Goal: Transaction & Acquisition: Book appointment/travel/reservation

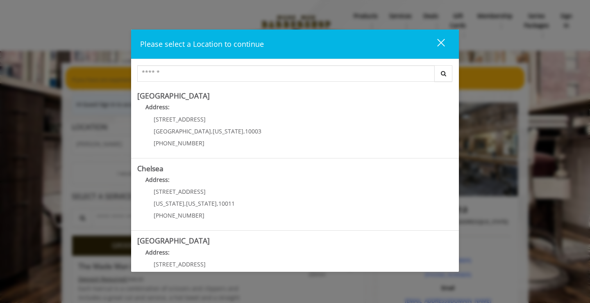
click at [445, 40] on button "close" at bounding box center [436, 44] width 28 height 17
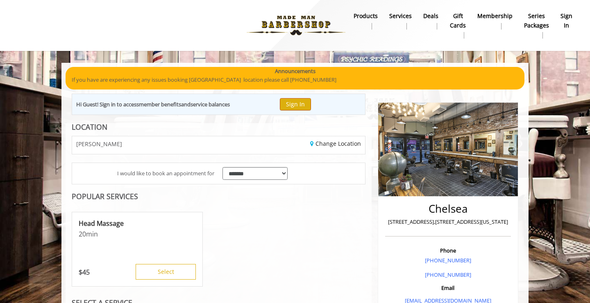
click at [296, 102] on button "Sign In" at bounding box center [295, 104] width 31 height 12
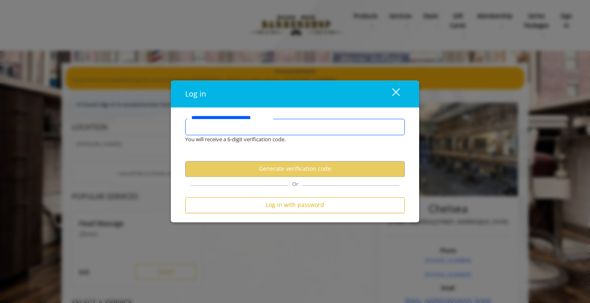
click at [324, 121] on input "**********" at bounding box center [295, 127] width 220 height 16
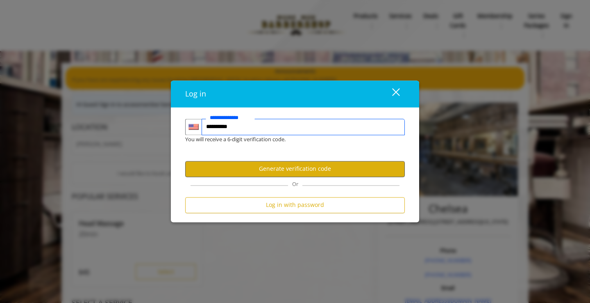
type input "**********"
click at [321, 164] on button "Generate verification code" at bounding box center [295, 169] width 220 height 16
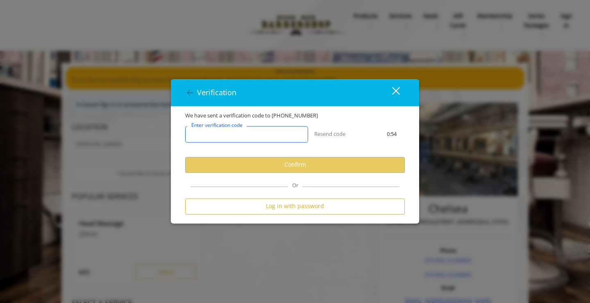
click at [276, 138] on input "Enter verification code" at bounding box center [246, 134] width 123 height 16
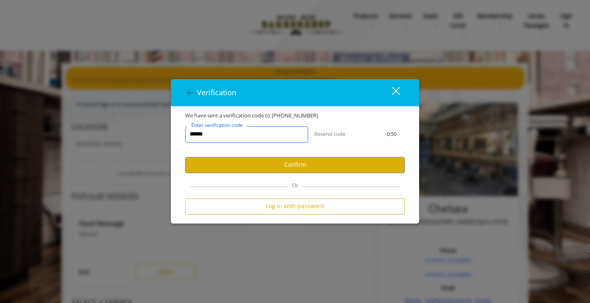
type input "******"
click at [305, 155] on div "****** Enter verification code Resend code 0:50" at bounding box center [295, 138] width 232 height 37
click at [305, 170] on button "Confirm" at bounding box center [295, 165] width 220 height 16
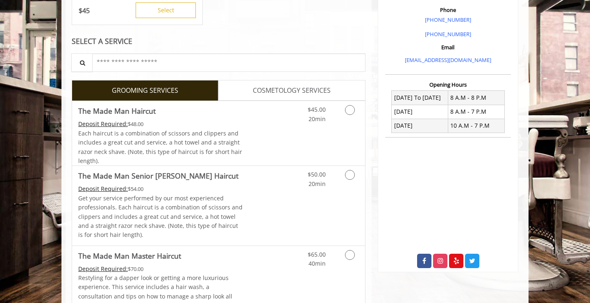
scroll to position [242, 0]
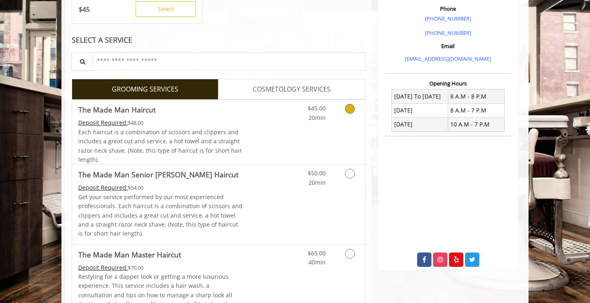
click at [256, 131] on link "Discounted Price" at bounding box center [267, 132] width 49 height 64
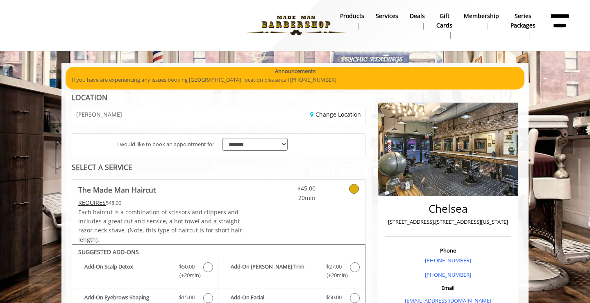
scroll to position [0, 0]
click at [334, 111] on link "Change Location" at bounding box center [335, 114] width 51 height 8
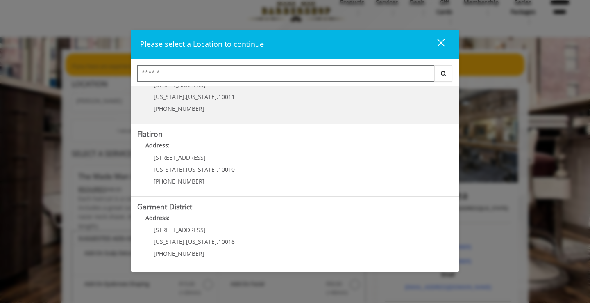
scroll to position [19, 0]
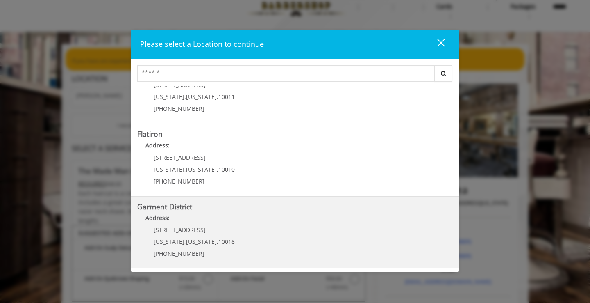
click at [216, 235] on div "1400 Broadway New York , New York , 10018 (212) 997-4247" at bounding box center [188, 244] width 102 height 36
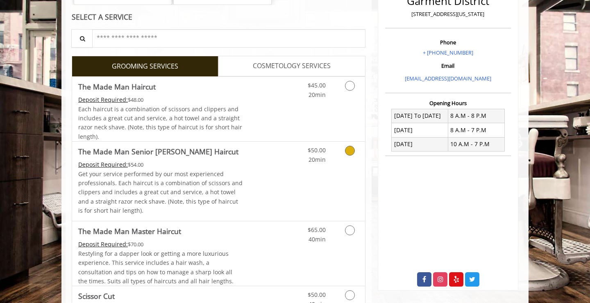
scroll to position [219, 0]
click at [289, 117] on link "Discounted Price" at bounding box center [267, 109] width 49 height 64
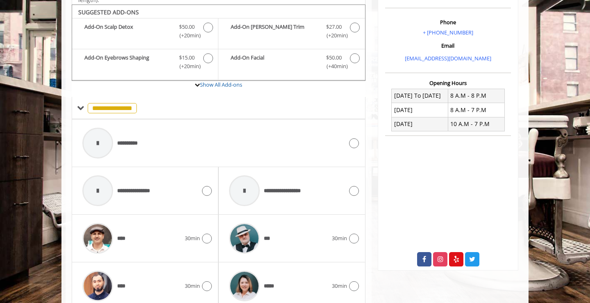
scroll to position [242, 0]
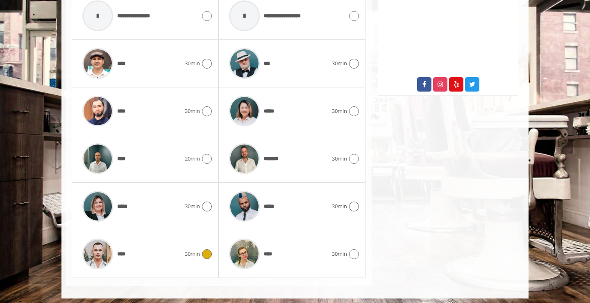
click at [178, 259] on div "****" at bounding box center [131, 253] width 107 height 39
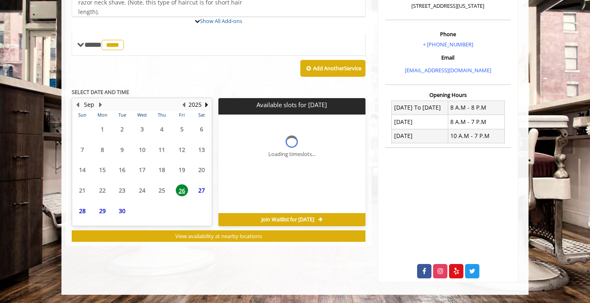
scroll to position [224, 0]
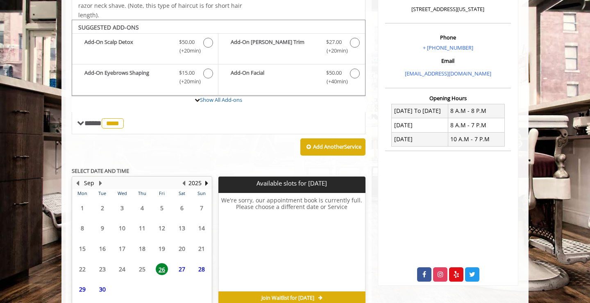
click at [180, 267] on span "27" at bounding box center [182, 269] width 12 height 12
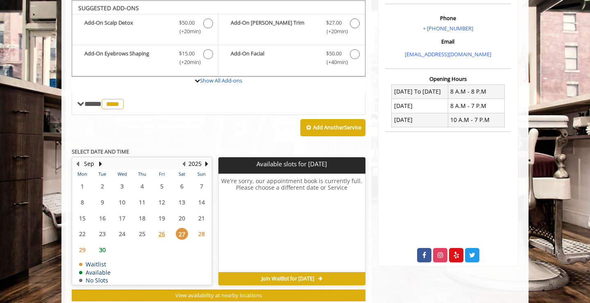
scroll to position [242, 0]
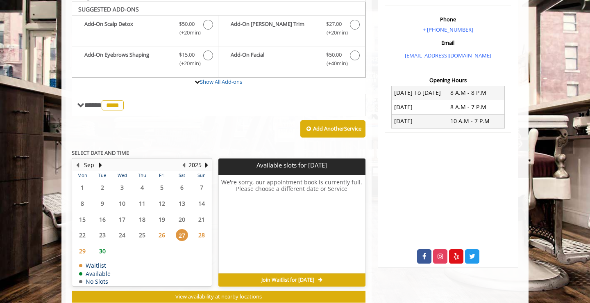
click at [198, 233] on span "28" at bounding box center [202, 235] width 12 height 12
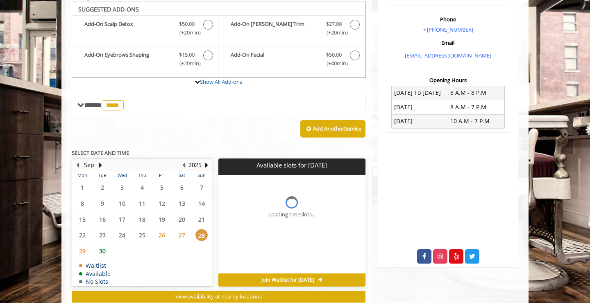
scroll to position [262, 0]
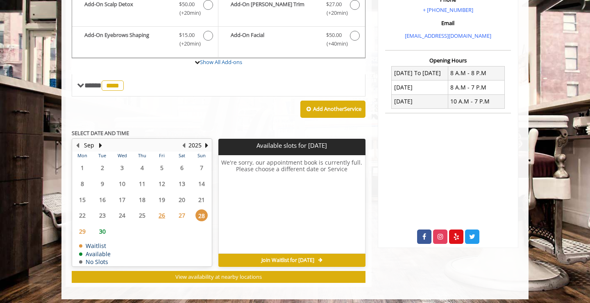
click at [80, 230] on span "29" at bounding box center [82, 231] width 12 height 12
click at [101, 229] on span "30" at bounding box center [102, 231] width 12 height 12
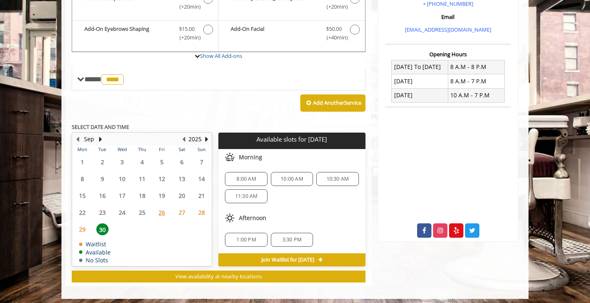
scroll to position [268, 0]
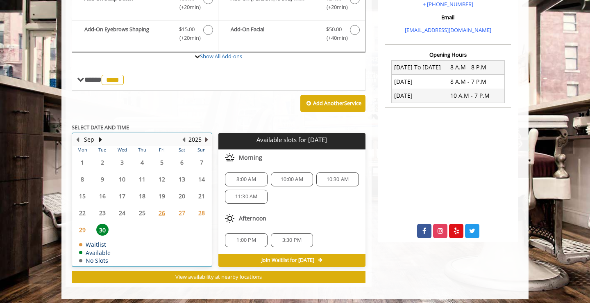
click at [208, 137] on button "Next Year" at bounding box center [206, 139] width 7 height 9
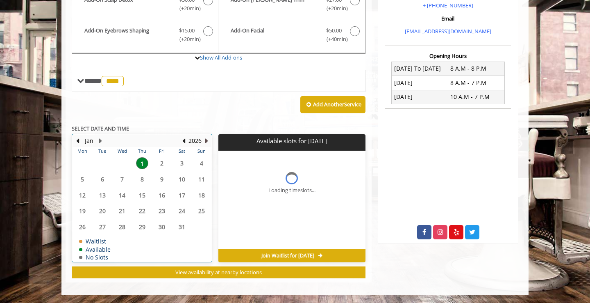
scroll to position [262, 0]
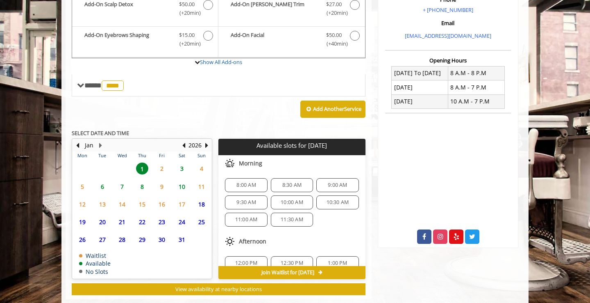
click at [166, 164] on span "2" at bounding box center [162, 168] width 12 height 12
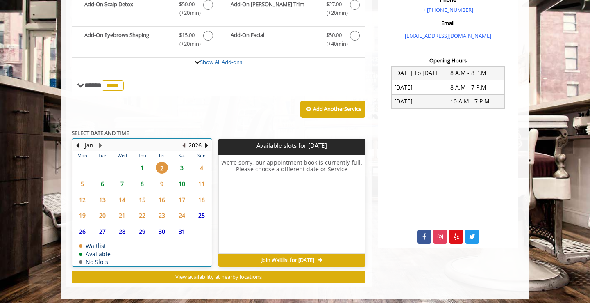
click at [182, 141] on button "Previous Year" at bounding box center [183, 145] width 7 height 9
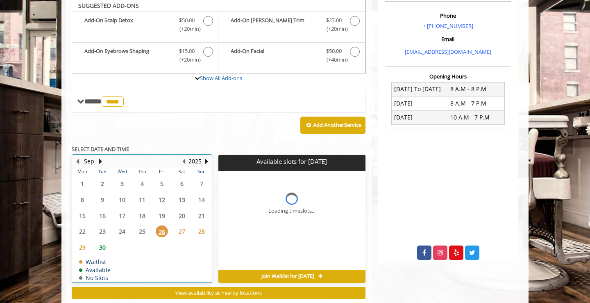
scroll to position [242, 0]
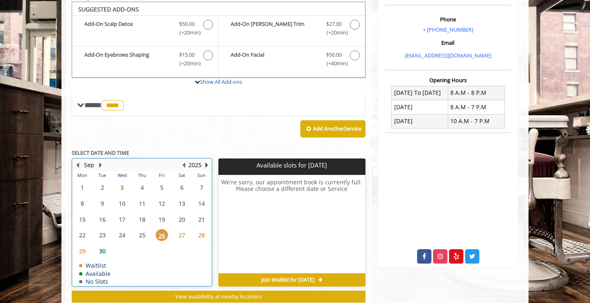
click at [209, 164] on button "Next Year" at bounding box center [206, 164] width 7 height 9
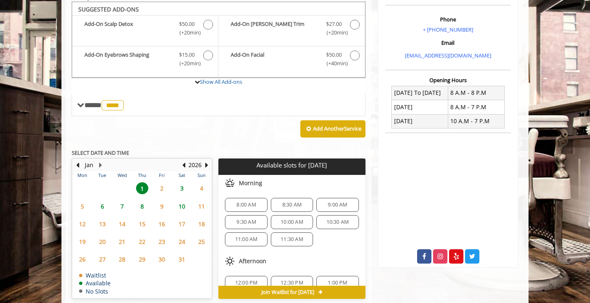
drag, startPoint x: 164, startPoint y: 203, endPoint x: 167, endPoint y: 212, distance: 10.4
click at [165, 219] on span "16" at bounding box center [162, 224] width 12 height 12
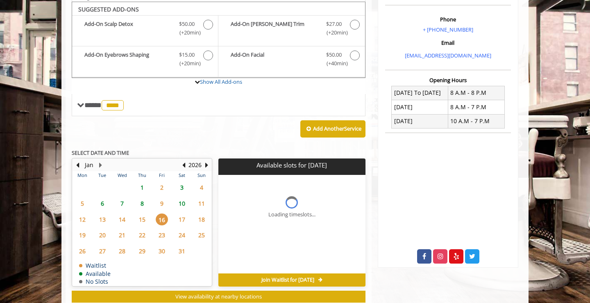
scroll to position [262, 0]
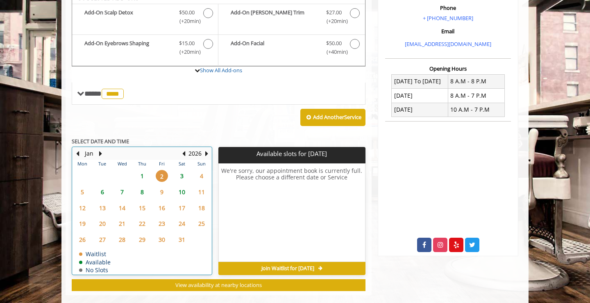
click at [185, 142] on div "**********" at bounding box center [219, 107] width 294 height 365
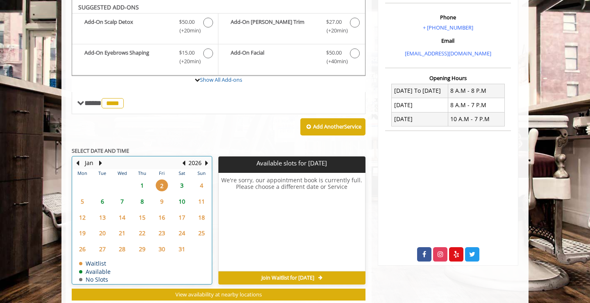
scroll to position [242, 0]
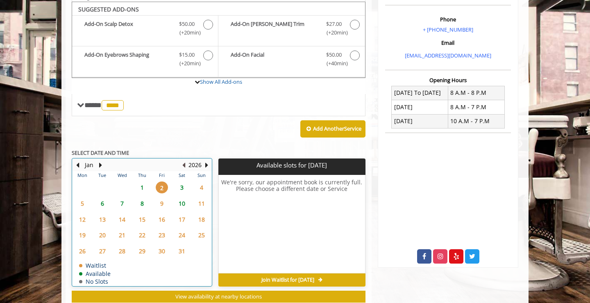
click at [184, 160] on button "Previous Year" at bounding box center [183, 164] width 7 height 9
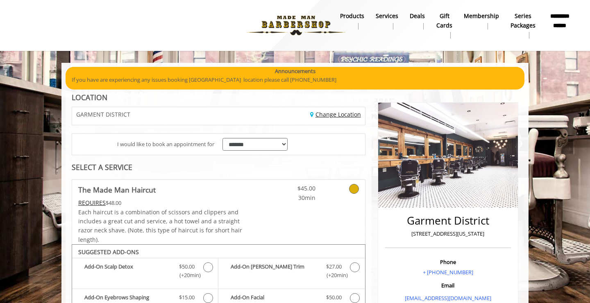
scroll to position [0, 0]
click at [320, 116] on link "Change Location" at bounding box center [335, 114] width 51 height 8
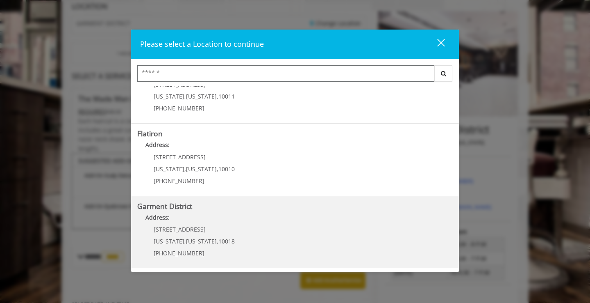
scroll to position [179, 0]
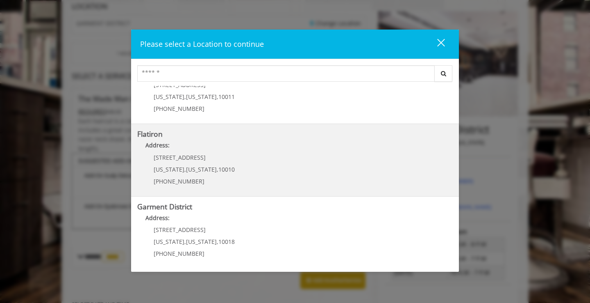
click at [185, 168] on span "," at bounding box center [186, 169] width 2 height 8
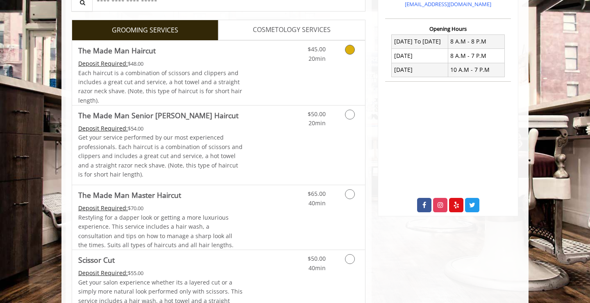
click at [258, 85] on link "Discounted Price" at bounding box center [267, 73] width 49 height 64
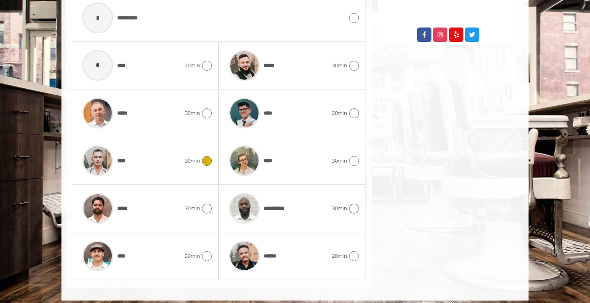
click at [191, 156] on span "30min" at bounding box center [192, 160] width 15 height 9
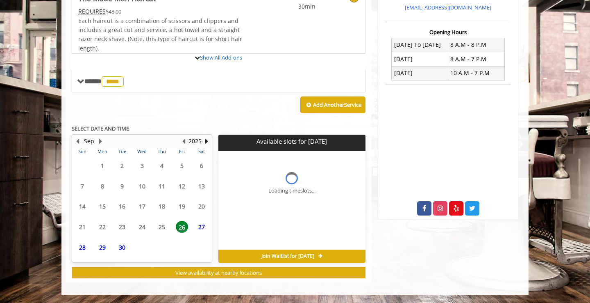
scroll to position [188, 0]
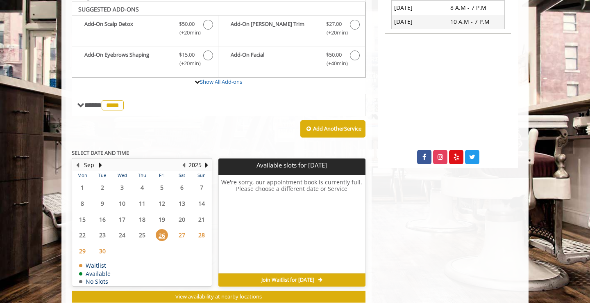
click at [180, 233] on span "27" at bounding box center [182, 235] width 12 height 12
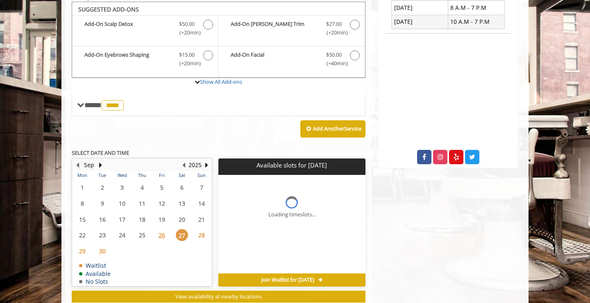
scroll to position [262, 0]
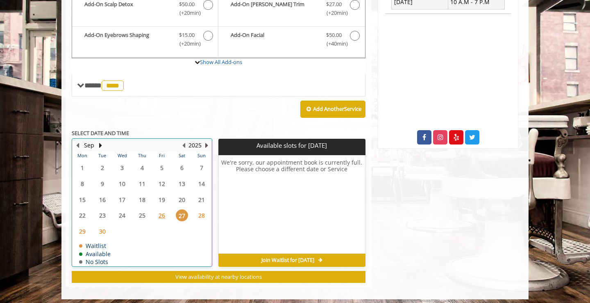
click at [205, 144] on button "Next Year" at bounding box center [206, 145] width 7 height 9
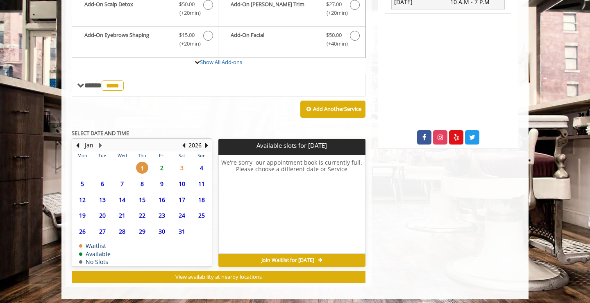
click at [162, 164] on span "2" at bounding box center [162, 168] width 12 height 12
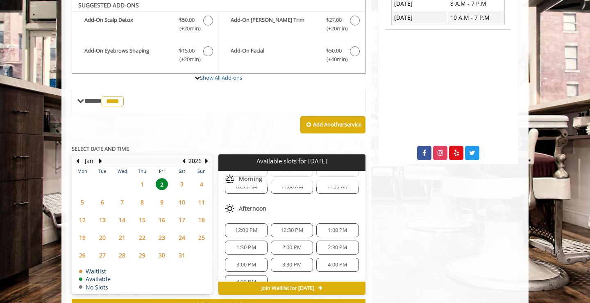
scroll to position [242, 0]
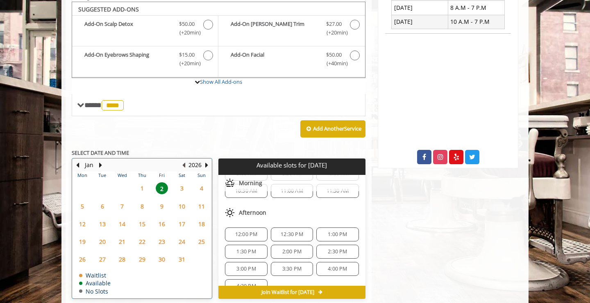
click at [187, 163] on button "Previous Year" at bounding box center [183, 164] width 7 height 9
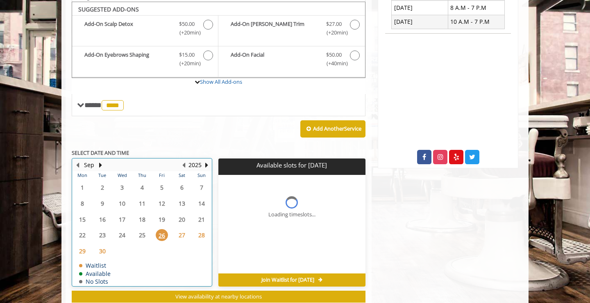
scroll to position [0, 0]
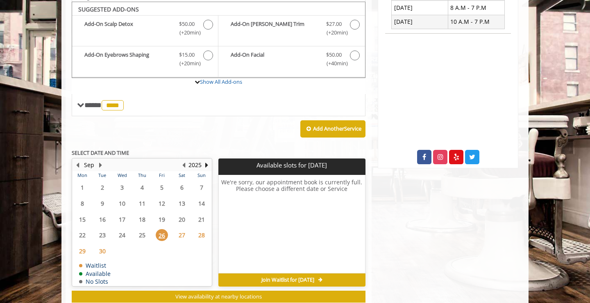
click at [182, 233] on span "27" at bounding box center [182, 235] width 12 height 12
click at [199, 230] on span "28" at bounding box center [202, 235] width 12 height 12
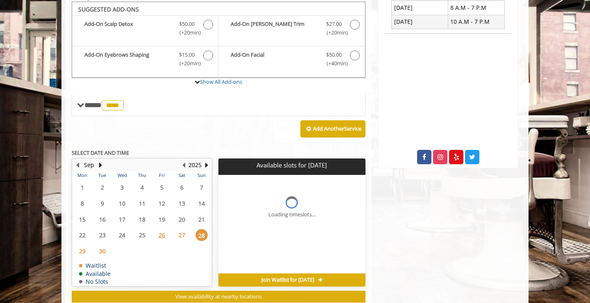
scroll to position [262, 0]
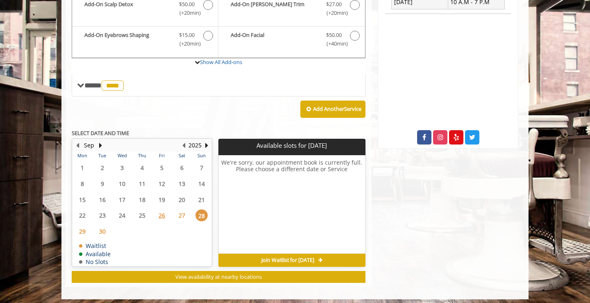
click at [84, 225] on span "29" at bounding box center [82, 231] width 12 height 12
click at [100, 227] on span "30" at bounding box center [102, 231] width 12 height 12
click at [204, 141] on button "Next Year" at bounding box center [206, 145] width 7 height 9
click at [165, 164] on span "2" at bounding box center [162, 168] width 12 height 12
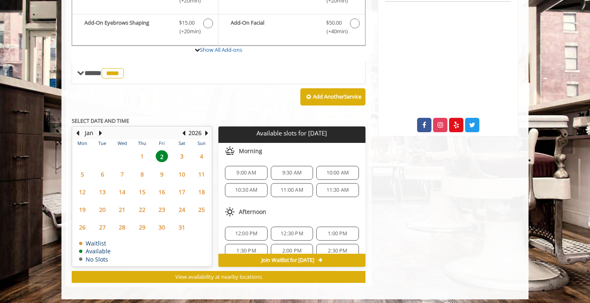
scroll to position [0, 0]
click at [185, 129] on button "Previous Year" at bounding box center [183, 132] width 7 height 9
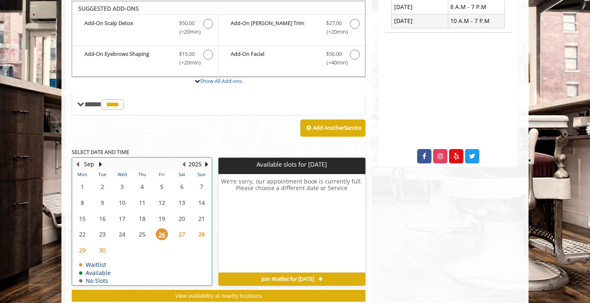
scroll to position [242, 0]
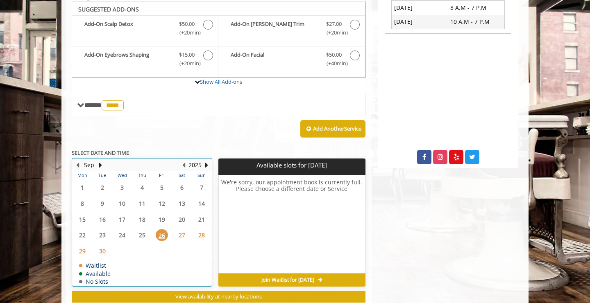
click at [203, 160] on div "2025" at bounding box center [195, 165] width 16 height 11
click at [204, 164] on button "Next Year" at bounding box center [206, 164] width 7 height 9
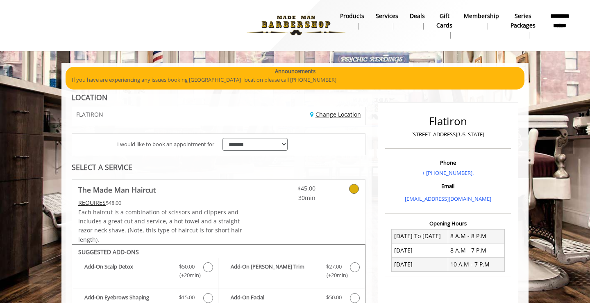
click at [329, 110] on link "Change Location" at bounding box center [335, 114] width 51 height 8
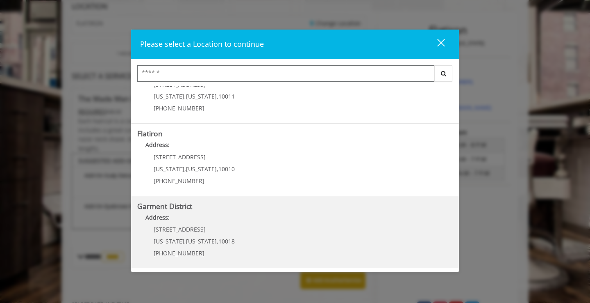
scroll to position [179, 0]
click at [207, 222] on District "Address:" at bounding box center [295, 219] width 316 height 13
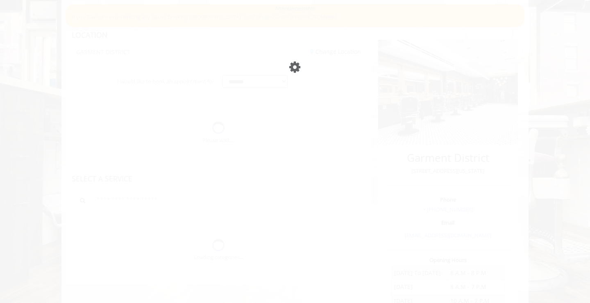
scroll to position [91, 0]
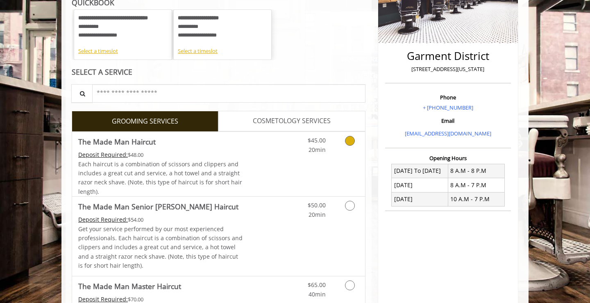
click at [267, 160] on link "Discounted Price" at bounding box center [267, 164] width 49 height 64
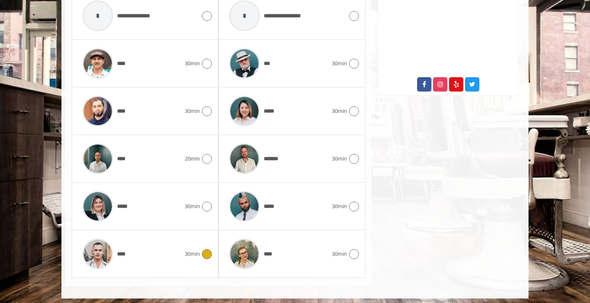
click at [162, 260] on div "****" at bounding box center [131, 253] width 107 height 39
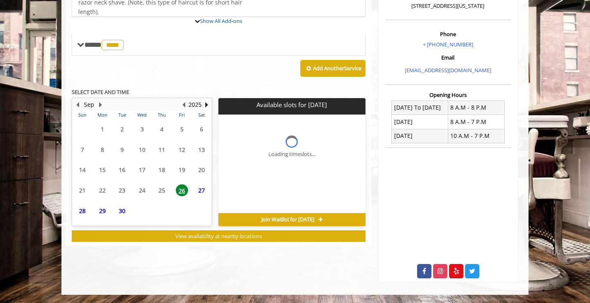
scroll to position [224, 0]
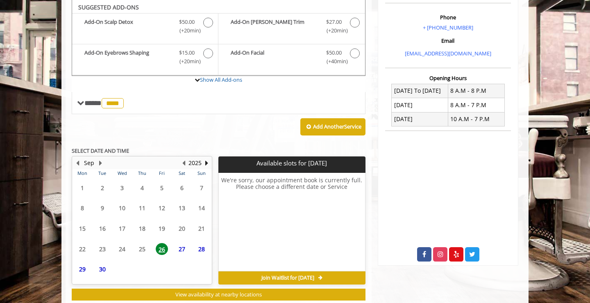
click at [182, 246] on span "27" at bounding box center [182, 249] width 12 height 12
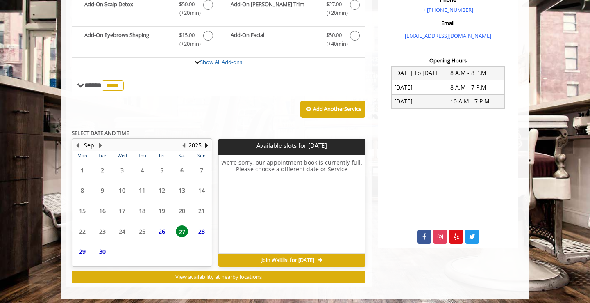
click at [202, 225] on span "28" at bounding box center [202, 231] width 12 height 12
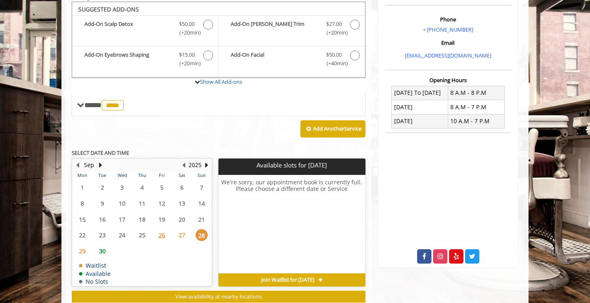
click at [82, 245] on span "29" at bounding box center [82, 251] width 12 height 12
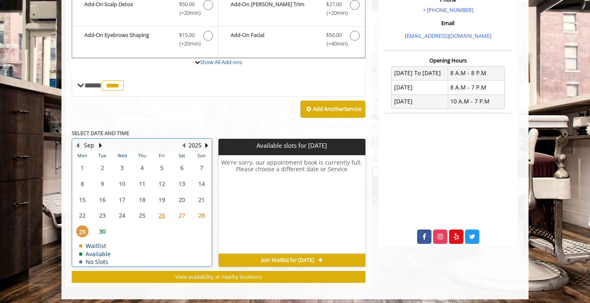
click at [99, 235] on td "30" at bounding box center [102, 231] width 20 height 16
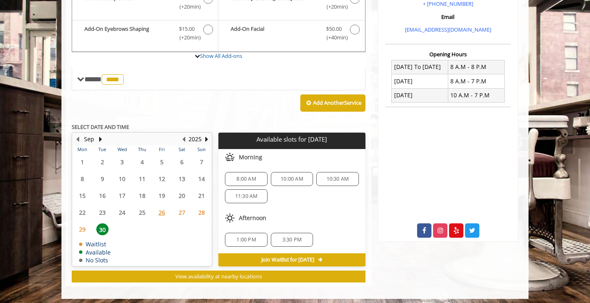
scroll to position [268, 0]
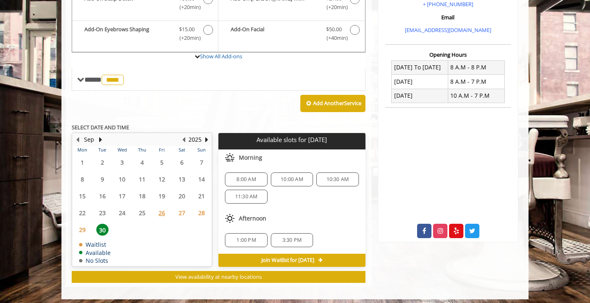
click at [301, 237] on span "3:30 PM" at bounding box center [292, 240] width 19 height 7
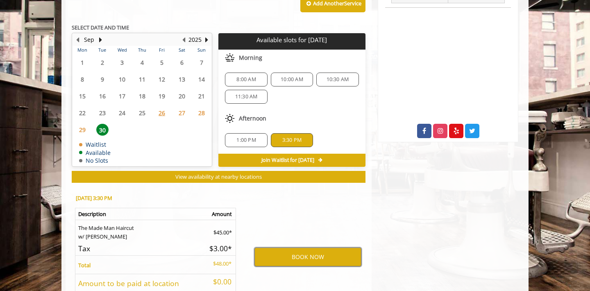
scroll to position [374, 0]
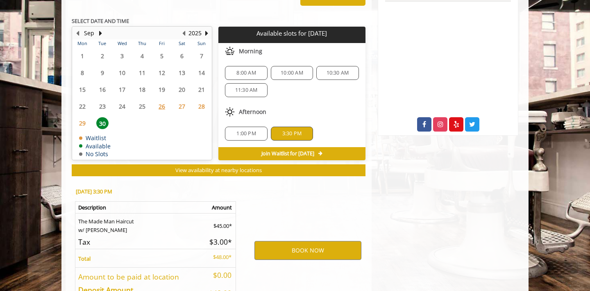
click at [249, 120] on div "1:00 PM 3:30 PM" at bounding box center [292, 133] width 147 height 27
click at [252, 130] on span "1:00 PM" at bounding box center [246, 133] width 19 height 7
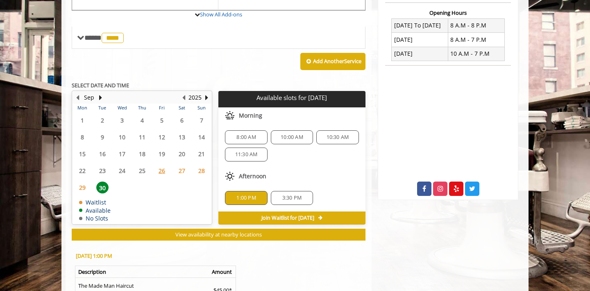
scroll to position [303, 0]
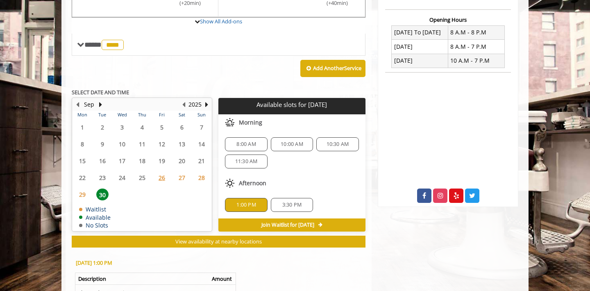
click at [300, 143] on span "10:00 AM" at bounding box center [292, 144] width 23 height 7
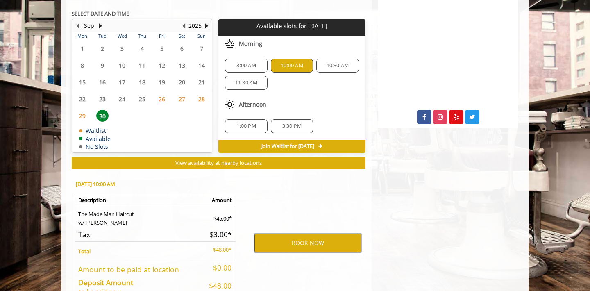
scroll to position [382, 0]
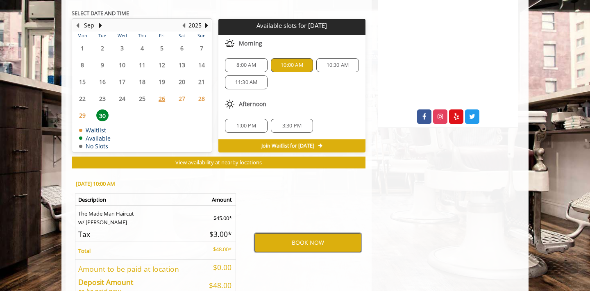
click at [317, 238] on button "BOOK NOW" at bounding box center [308, 242] width 107 height 19
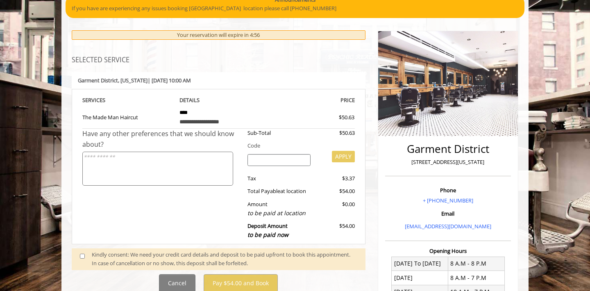
scroll to position [72, 0]
click at [87, 255] on span at bounding box center [86, 258] width 24 height 17
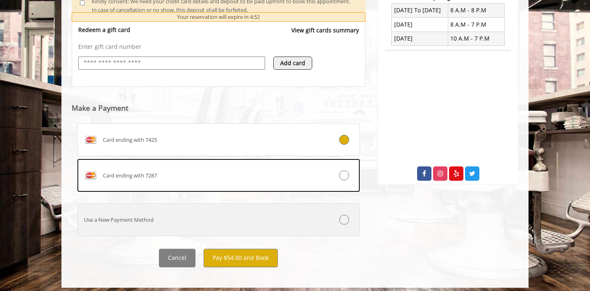
scroll to position [324, 0]
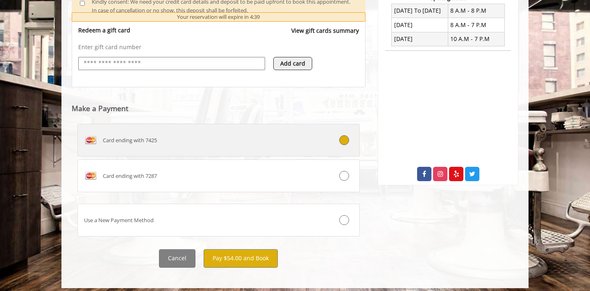
click at [309, 134] on div "Card ending with 7425" at bounding box center [195, 140] width 235 height 13
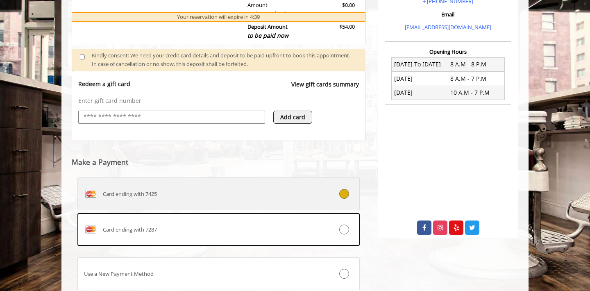
click at [308, 194] on div "Card ending with 7425" at bounding box center [195, 193] width 235 height 13
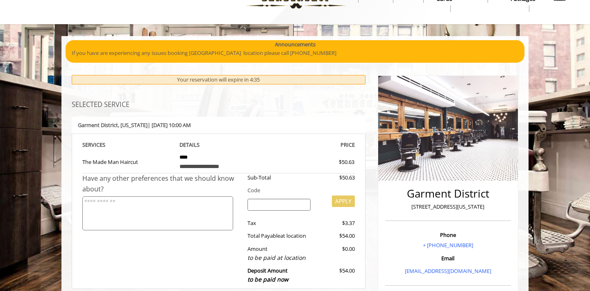
scroll to position [25, 0]
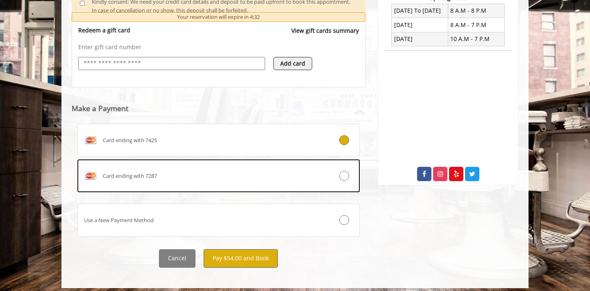
click at [271, 249] on button "Pay $54.00 and Book" at bounding box center [241, 258] width 74 height 18
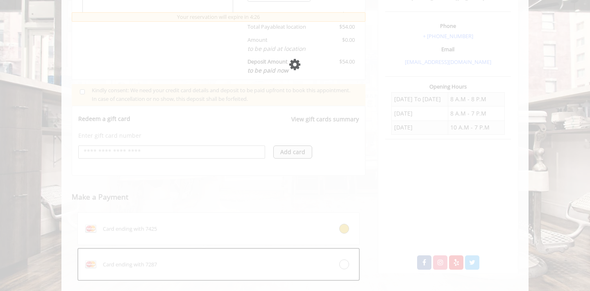
scroll to position [258, 0]
